Goal: Task Accomplishment & Management: Use online tool/utility

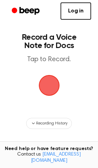
click at [60, 80] on span "button" at bounding box center [49, 85] width 21 height 21
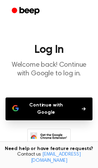
click at [69, 103] on button "Continue with Google" at bounding box center [49, 108] width 87 height 23
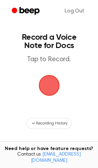
click at [49, 95] on span "button" at bounding box center [49, 85] width 34 height 34
click at [48, 89] on span "button" at bounding box center [49, 85] width 39 height 39
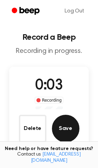
click at [66, 131] on button "Save" at bounding box center [66, 129] width 28 height 28
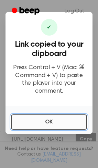
click at [60, 116] on button "OK" at bounding box center [49, 121] width 76 height 15
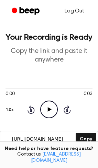
click at [76, 9] on link "Log Out" at bounding box center [74, 11] width 33 height 17
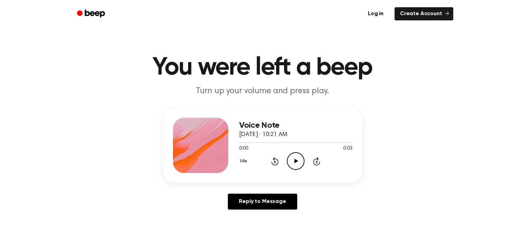
click at [298, 159] on icon "Play Audio" at bounding box center [296, 161] width 18 height 18
